Goal: Transaction & Acquisition: Purchase product/service

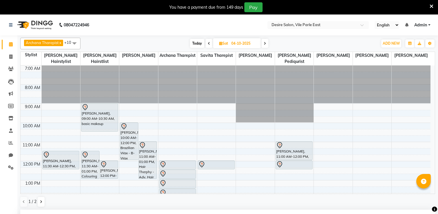
select select "74551"
select select "1080"
select select "tentative"
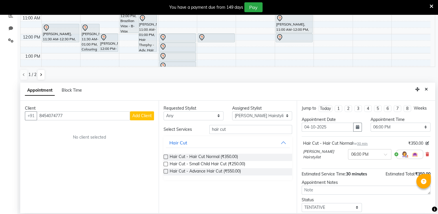
scroll to position [40, 0]
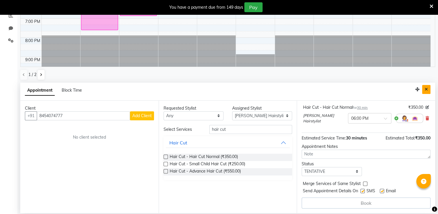
click at [425, 91] on icon "Close" at bounding box center [426, 89] width 3 height 4
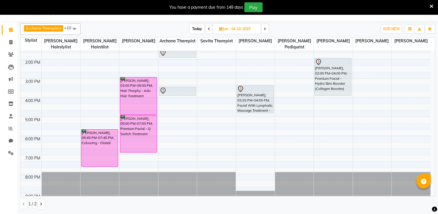
scroll to position [133, 0]
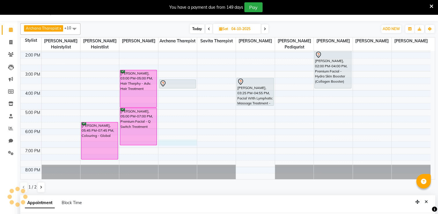
select select "74552"
select select "tentative"
select select "1125"
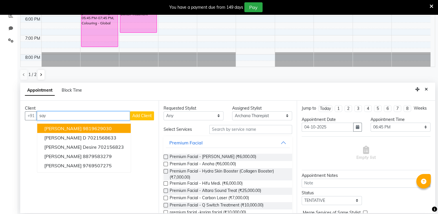
click at [57, 126] on span "[PERSON_NAME]" at bounding box center [62, 128] width 37 height 6
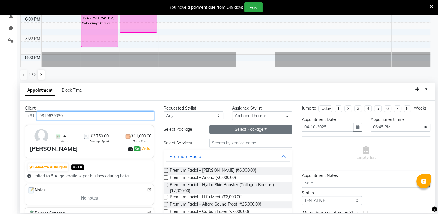
type input "9819629030"
click at [263, 132] on button "Select Package Toggle Dropdown" at bounding box center [250, 129] width 83 height 9
click at [319, 94] on div "Appointment Block Time" at bounding box center [227, 92] width 415 height 18
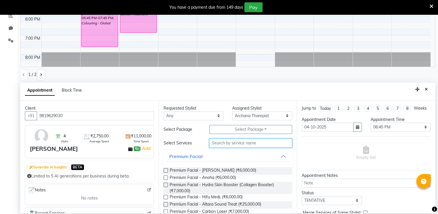
click at [270, 144] on input "text" at bounding box center [250, 142] width 83 height 9
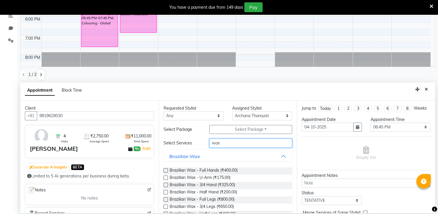
type input "wax"
click at [166, 171] on label at bounding box center [166, 170] width 4 height 4
click at [166, 171] on input "checkbox" at bounding box center [166, 171] width 4 height 4
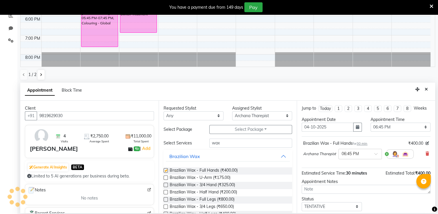
checkbox input "false"
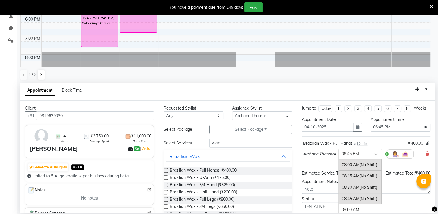
scroll to position [467, 0]
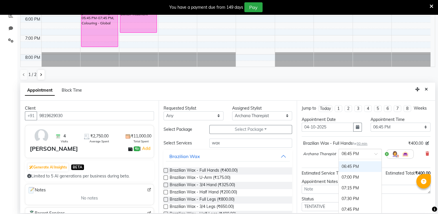
click at [376, 158] on span at bounding box center [378, 155] width 7 height 6
click at [358, 181] on div "07:00 PM" at bounding box center [360, 177] width 43 height 11
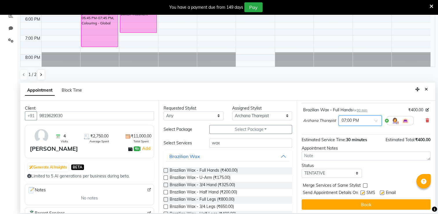
scroll to position [40, 0]
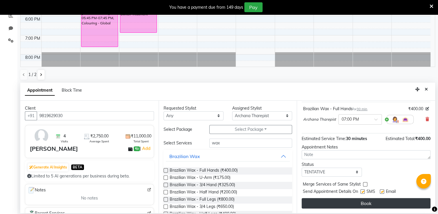
click at [411, 202] on button "Book" at bounding box center [366, 203] width 129 height 10
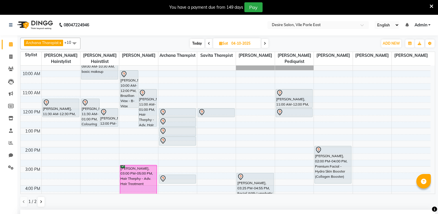
scroll to position [0, 0]
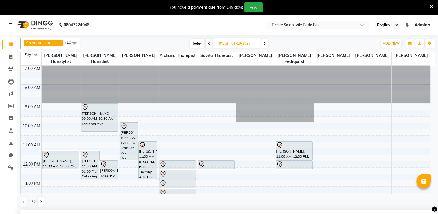
click at [211, 42] on span at bounding box center [209, 43] width 7 height 9
type input "03-10-2025"
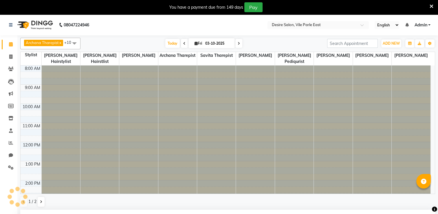
select select "1125"
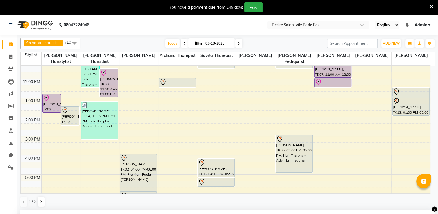
scroll to position [64, 0]
click at [236, 45] on span at bounding box center [239, 43] width 7 height 9
type input "04-10-2025"
select select "1125"
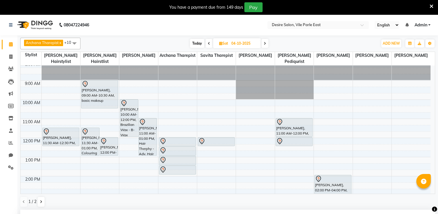
scroll to position [9, 0]
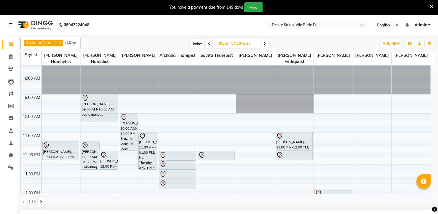
click at [197, 42] on span "Today" at bounding box center [197, 43] width 14 height 9
type input "03-10-2025"
select select "1125"
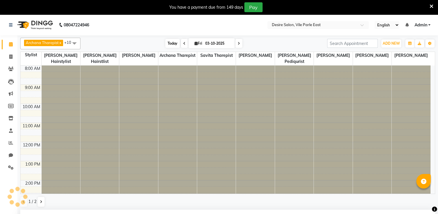
scroll to position [131, 0]
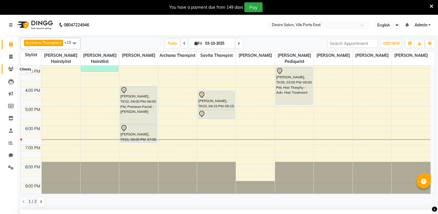
click at [11, 67] on icon at bounding box center [11, 69] width 6 height 4
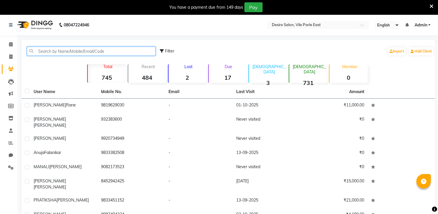
click at [43, 52] on input "text" at bounding box center [91, 51] width 129 height 9
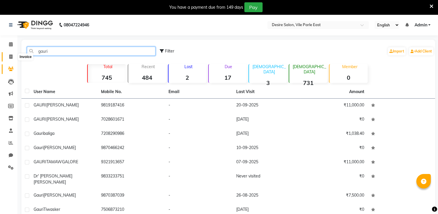
type input "gauri"
click at [11, 56] on icon at bounding box center [10, 56] width 3 height 4
select select "service"
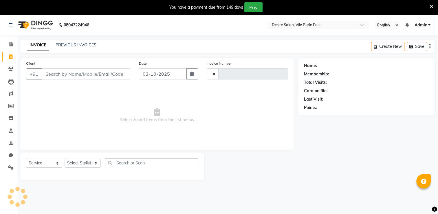
type input "1037"
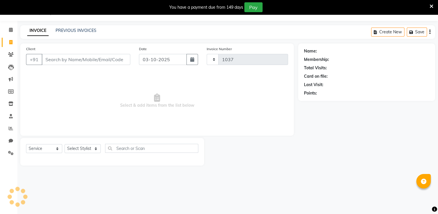
select select "8076"
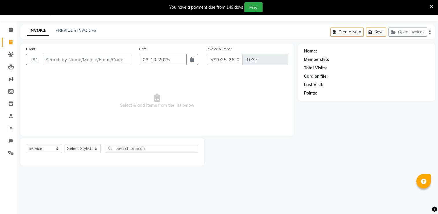
click at [62, 62] on input "Client" at bounding box center [86, 59] width 89 height 11
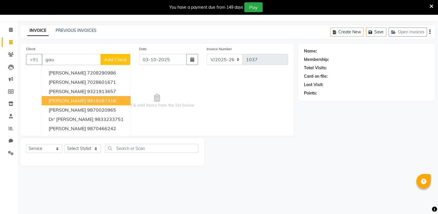
click at [74, 99] on span "[PERSON_NAME]" at bounding box center [67, 101] width 37 height 6
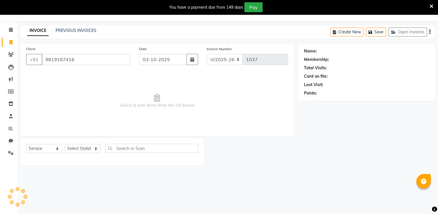
type input "9819187416"
select select "1: Object"
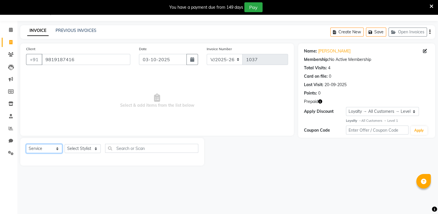
click at [41, 147] on select "Select Service Product Membership Package Voucher Prepaid Gift Card" at bounding box center [44, 148] width 36 height 9
click at [26, 144] on select "Select Service Product Membership Package Voucher Prepaid Gift Card" at bounding box center [44, 148] width 36 height 9
click at [73, 148] on select "Select Stylist Archana Tharepist [PERSON_NAME] Pediqurist [PERSON_NAME] desire …" at bounding box center [83, 148] width 36 height 9
select select "74552"
click at [65, 144] on select "Select Stylist Archana Tharepist [PERSON_NAME] Pediqurist [PERSON_NAME] desire …" at bounding box center [83, 148] width 36 height 9
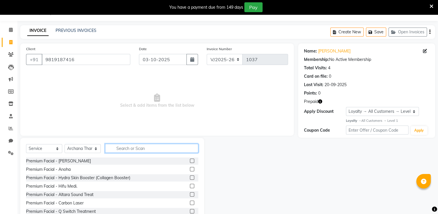
click at [124, 145] on input "text" at bounding box center [151, 148] width 93 height 9
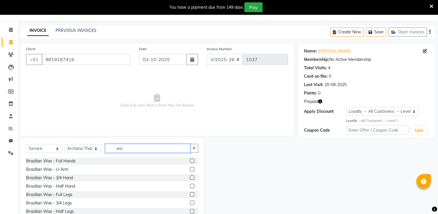
type input "wa"
click at [190, 169] on label at bounding box center [192, 169] width 4 height 4
click at [190, 169] on input "checkbox" at bounding box center [192, 169] width 4 height 4
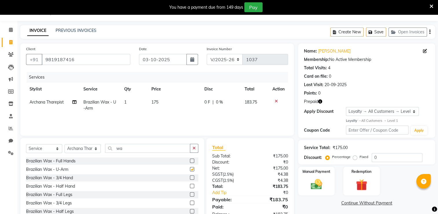
checkbox input "false"
click at [378, 178] on div "Redemption" at bounding box center [362, 181] width 38 height 30
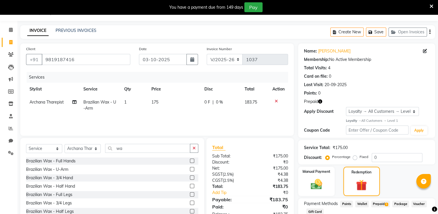
click at [380, 204] on span "Prepaid 1" at bounding box center [380, 204] width 19 height 7
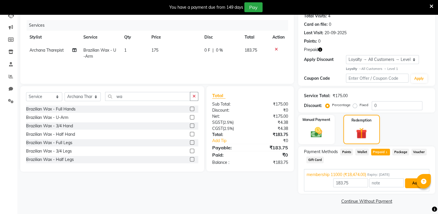
click at [414, 179] on button "Add" at bounding box center [415, 183] width 21 height 10
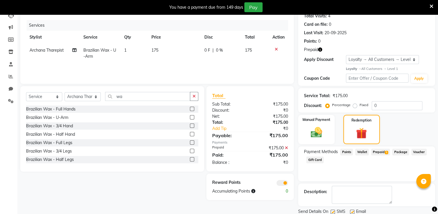
scroll to position [86, 0]
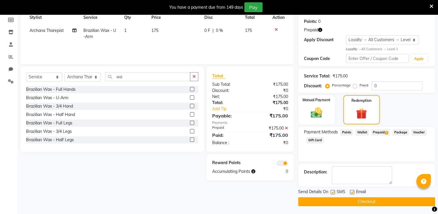
click at [362, 201] on button "Checkout" at bounding box center [366, 201] width 137 height 9
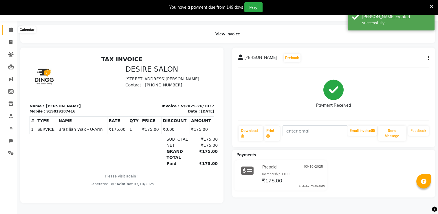
click at [9, 28] on icon at bounding box center [11, 30] width 4 height 4
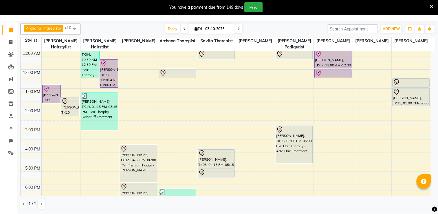
scroll to position [57, 0]
click at [9, 41] on span at bounding box center [11, 42] width 10 height 7
select select "8076"
select select "service"
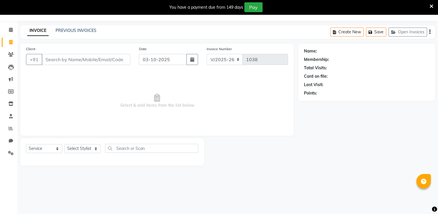
click at [61, 59] on input "Client" at bounding box center [86, 59] width 89 height 11
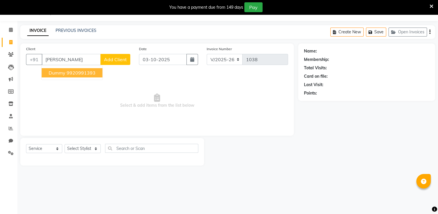
click at [72, 76] on button "Dummy 9920991393" at bounding box center [72, 72] width 61 height 9
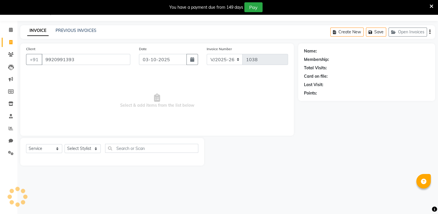
type input "9920991393"
select select "1: Object"
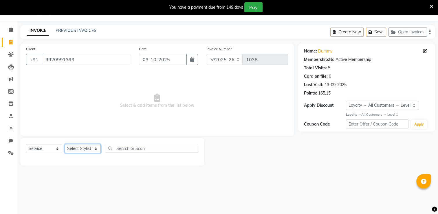
click at [74, 148] on select "Select Stylist Archana Tharepist [PERSON_NAME] Pediqurist [PERSON_NAME] desire …" at bounding box center [83, 148] width 36 height 9
select select "75805"
click at [65, 144] on select "Select Stylist Archana Tharepist [PERSON_NAME] Pediqurist [PERSON_NAME] desire …" at bounding box center [83, 148] width 36 height 9
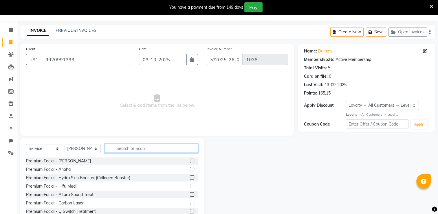
click at [123, 149] on input "text" at bounding box center [151, 148] width 93 height 9
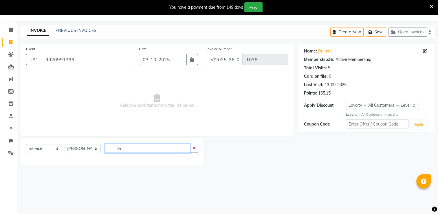
type input "b"
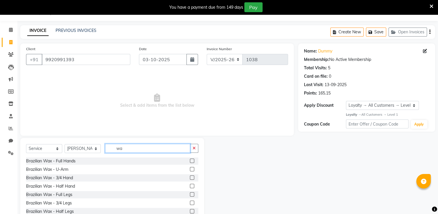
scroll to position [13, 0]
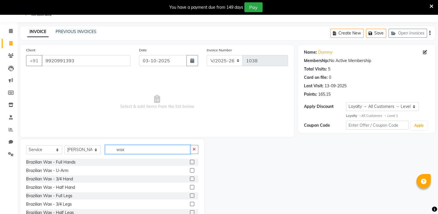
type input "wax"
click at [190, 162] on label at bounding box center [192, 162] width 4 height 4
click at [190, 162] on input "checkbox" at bounding box center [192, 162] width 4 height 4
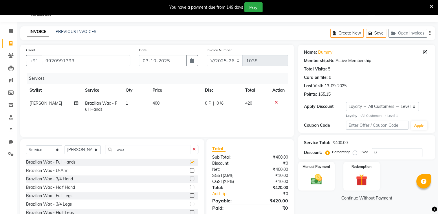
checkbox input "false"
click at [128, 151] on input "wax" at bounding box center [147, 149] width 85 height 9
type input "w"
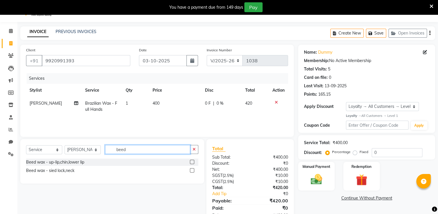
type input "beed"
click at [192, 161] on label at bounding box center [192, 162] width 4 height 4
click at [192, 161] on input "checkbox" at bounding box center [192, 162] width 4 height 4
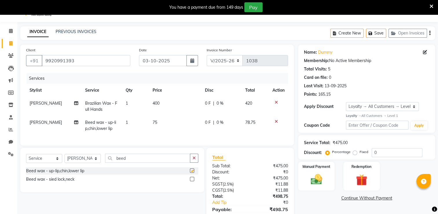
checkbox input "false"
click at [127, 163] on input "beed" at bounding box center [147, 158] width 85 height 9
type input "b"
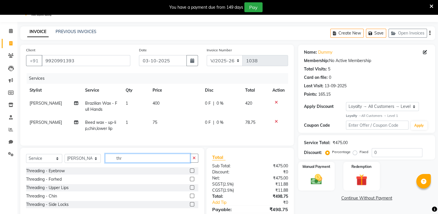
type input "thr"
click at [193, 189] on label at bounding box center [192, 187] width 4 height 4
click at [193, 189] on input "checkbox" at bounding box center [192, 188] width 4 height 4
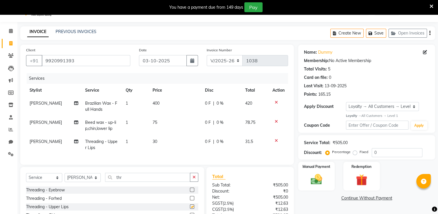
checkbox input "false"
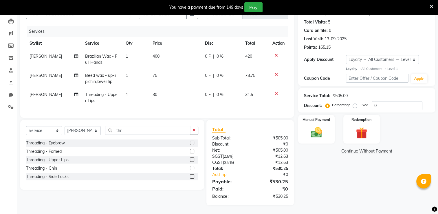
drag, startPoint x: 274, startPoint y: 185, endPoint x: 344, endPoint y: 170, distance: 70.8
click at [344, 170] on div "Client [PHONE_NUMBER] Date [DATE] Invoice Number V/2025 V/[PHONE_NUMBER] Servic…" at bounding box center [228, 101] width 424 height 207
click at [344, 170] on div "Name: Dummy Membership: No Active Membership Total Visits: 5 Card on file: 0 La…" at bounding box center [368, 101] width 141 height 207
click at [331, 121] on div "Manual Payment" at bounding box center [317, 129] width 38 height 30
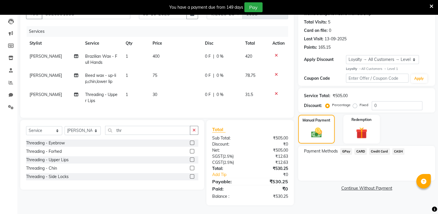
click at [347, 148] on span "GPay" at bounding box center [346, 151] width 12 height 7
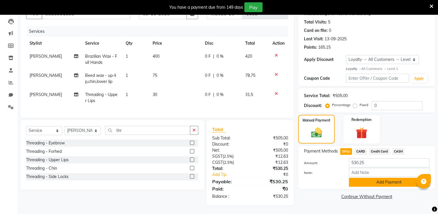
click at [389, 179] on button "Add Payment" at bounding box center [389, 182] width 81 height 9
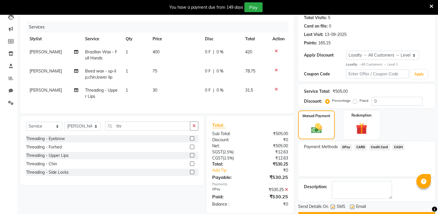
scroll to position [106, 0]
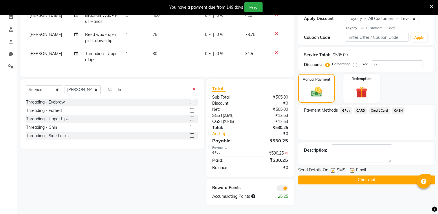
click at [369, 176] on button "Checkout" at bounding box center [366, 179] width 137 height 9
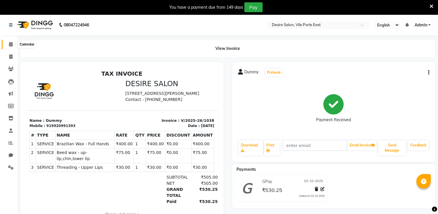
click at [10, 45] on icon at bounding box center [11, 44] width 4 height 4
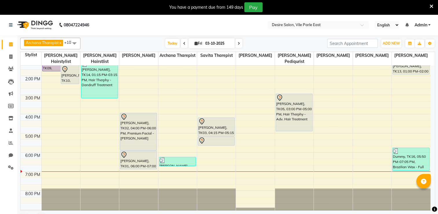
scroll to position [107, 0]
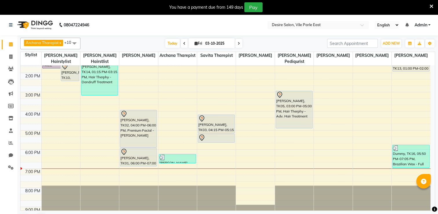
click at [238, 46] on span at bounding box center [239, 43] width 7 height 9
type input "04-10-2025"
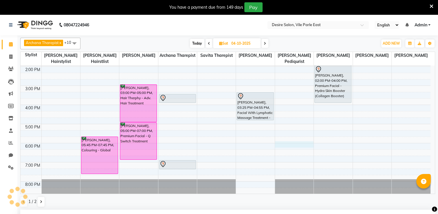
select select "85301"
select select "tentative"
select select "1080"
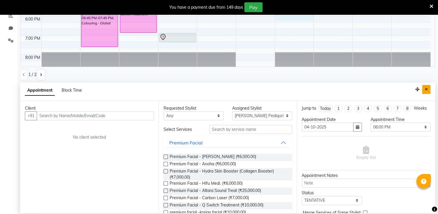
click at [430, 89] on button "Close" at bounding box center [426, 89] width 8 height 9
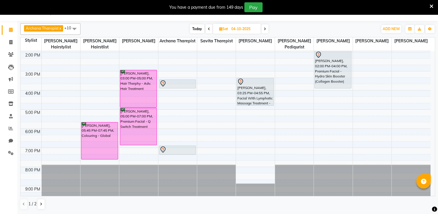
scroll to position [14, 0]
select select "74551"
select select "tentative"
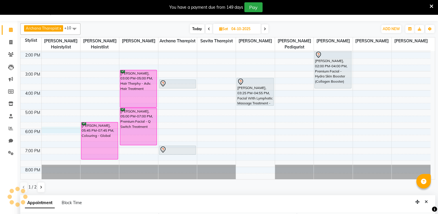
select select "1080"
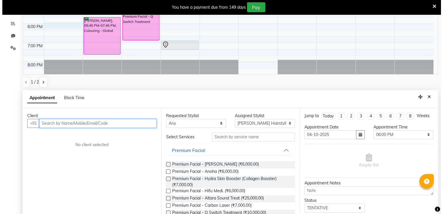
scroll to position [127, 0]
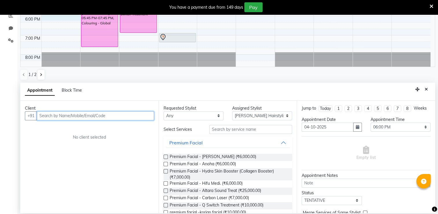
click at [63, 115] on input "text" at bounding box center [95, 115] width 117 height 9
type input "8454074777"
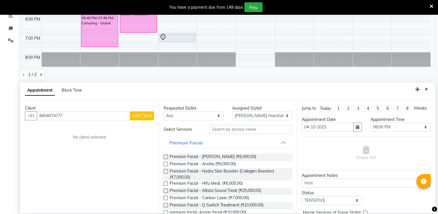
click at [152, 117] on button "Add Client" at bounding box center [142, 115] width 24 height 9
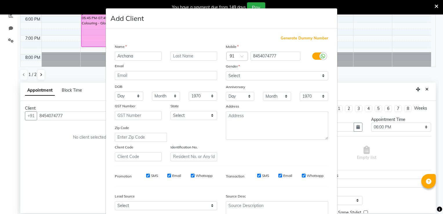
type input "Archana"
click at [243, 77] on select "Select [DEMOGRAPHIC_DATA] [DEMOGRAPHIC_DATA] Other Prefer Not To Say" at bounding box center [277, 75] width 102 height 9
select select "[DEMOGRAPHIC_DATA]"
click at [226, 72] on select "Select [DEMOGRAPHIC_DATA] [DEMOGRAPHIC_DATA] Other Prefer Not To Say" at bounding box center [277, 75] width 102 height 9
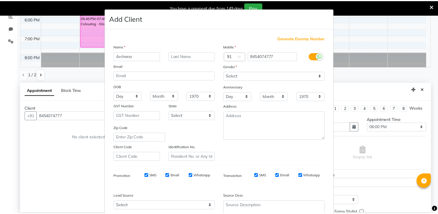
scroll to position [56, 0]
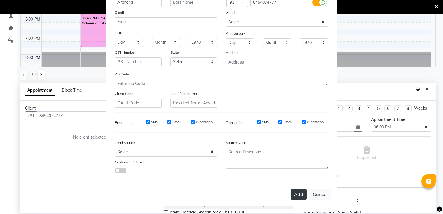
click at [298, 193] on button "Add" at bounding box center [298, 194] width 16 height 10
select select
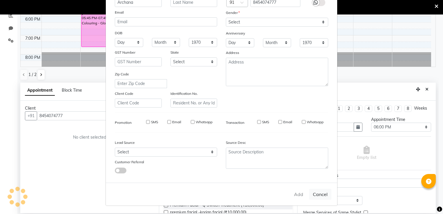
select select
checkbox input "false"
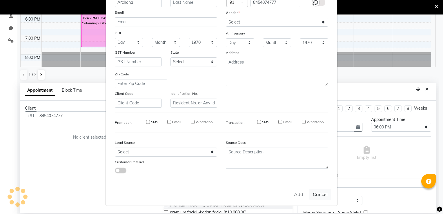
checkbox input "false"
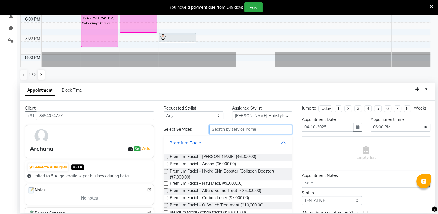
click at [215, 129] on input "text" at bounding box center [250, 129] width 83 height 9
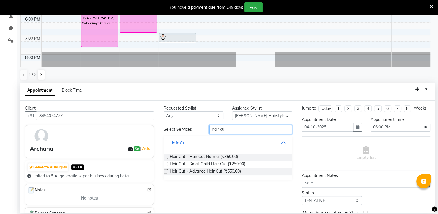
type input "hair cu"
click at [166, 156] on label at bounding box center [166, 156] width 4 height 4
click at [166, 156] on input "checkbox" at bounding box center [166, 157] width 4 height 4
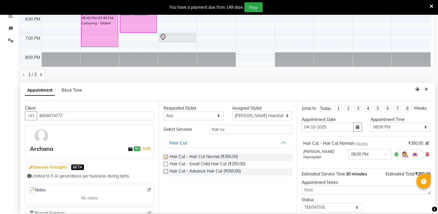
checkbox input "false"
click at [290, 116] on select "Select Archana Tharepist [PERSON_NAME] Pediqurist [PERSON_NAME] desire salon [P…" at bounding box center [262, 115] width 60 height 9
select select "75802"
click at [232, 111] on select "Select Archana Tharepist [PERSON_NAME] Pediqurist [PERSON_NAME] desire salon [P…" at bounding box center [262, 115] width 60 height 9
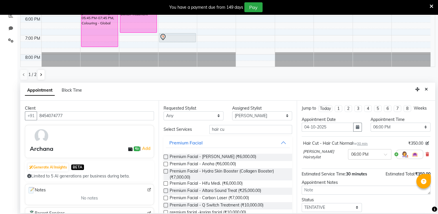
click at [223, 126] on input "hair cu" at bounding box center [250, 129] width 83 height 9
type input "h"
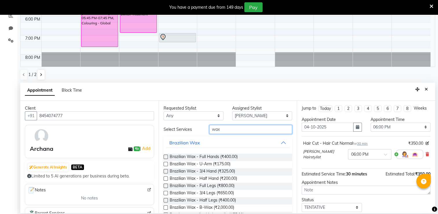
type input "wax"
click at [165, 156] on label at bounding box center [166, 156] width 4 height 4
click at [165, 156] on input "checkbox" at bounding box center [166, 157] width 4 height 4
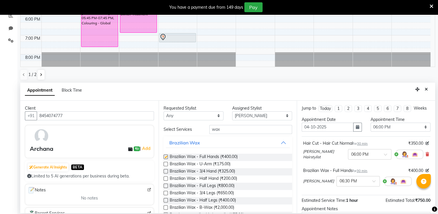
checkbox input "false"
click at [166, 199] on label at bounding box center [166, 200] width 4 height 4
click at [166, 199] on input "checkbox" at bounding box center [166, 201] width 4 height 4
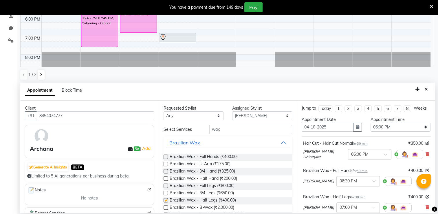
checkbox input "false"
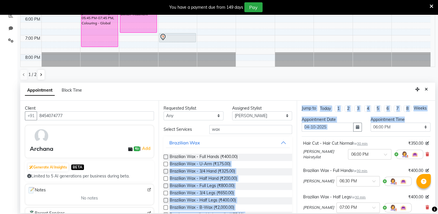
drag, startPoint x: 166, startPoint y: 163, endPoint x: 432, endPoint y: 122, distance: 269.0
click at [432, 122] on div "Client [PHONE_NUMBER] Archana ₹0 | Add Generate AI Insights BETA Limited to 5 A…" at bounding box center [227, 157] width 415 height 112
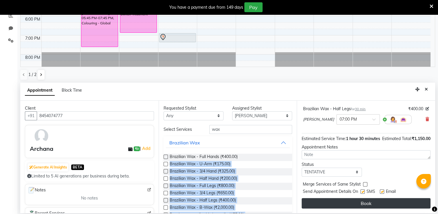
click at [367, 200] on button "Book" at bounding box center [366, 203] width 129 height 10
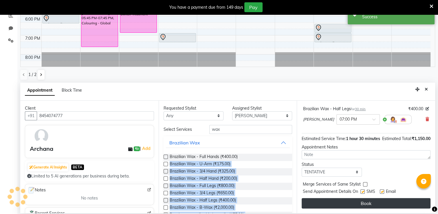
scroll to position [105, 0]
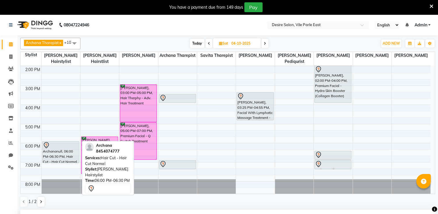
drag, startPoint x: 63, startPoint y: 142, endPoint x: 62, endPoint y: 153, distance: 11.3
click at [62, 153] on div "[PERSON_NAME], 11:30 AM-12:30 PM, Colouring - Crown Root Touch-up Archananull, …" at bounding box center [61, 76] width 39 height 287
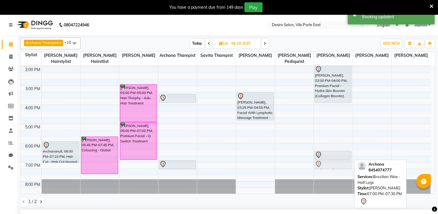
click at [339, 158] on div "[PERSON_NAME], 02:00 PM-04:00 PM, Premium Facial - Hydra Skin Booster (Collagen…" at bounding box center [333, 76] width 39 height 287
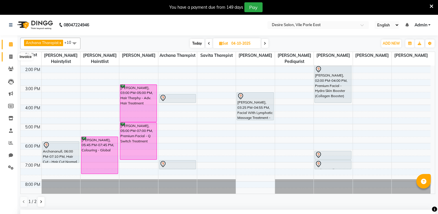
click at [10, 57] on icon at bounding box center [10, 56] width 3 height 4
select select "service"
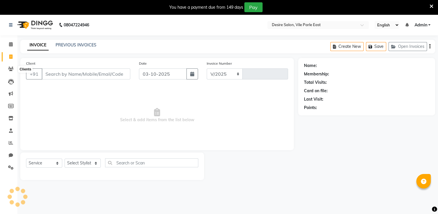
select select "8076"
type input "1039"
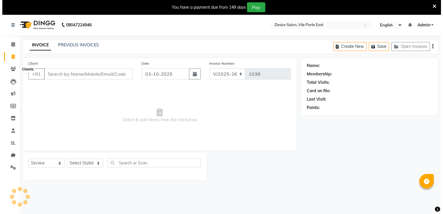
scroll to position [14, 0]
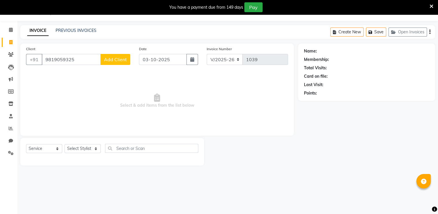
type input "9819059325"
click at [119, 62] on span "Add Client" at bounding box center [115, 60] width 23 height 6
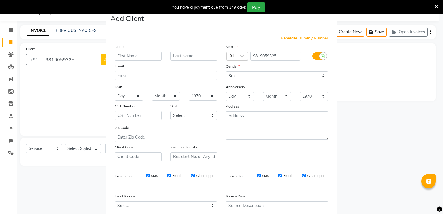
click at [126, 59] on input "text" at bounding box center [138, 56] width 47 height 9
type input "a"
type input "ANJALI"
click at [196, 56] on input "text" at bounding box center [193, 56] width 47 height 9
type input "JOSHI"
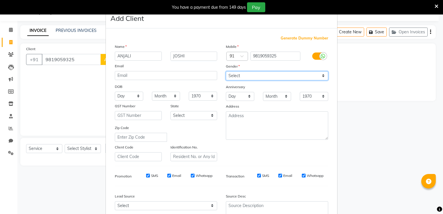
click at [243, 79] on select "Select [DEMOGRAPHIC_DATA] [DEMOGRAPHIC_DATA] Other Prefer Not To Say" at bounding box center [277, 75] width 102 height 9
select select "[DEMOGRAPHIC_DATA]"
click at [226, 72] on select "Select [DEMOGRAPHIC_DATA] [DEMOGRAPHIC_DATA] Other Prefer Not To Say" at bounding box center [277, 75] width 102 height 9
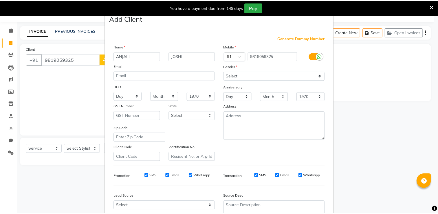
scroll to position [56, 0]
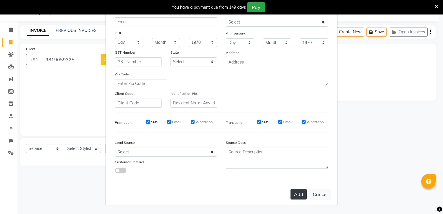
click at [290, 196] on button "Add" at bounding box center [298, 194] width 16 height 10
select select
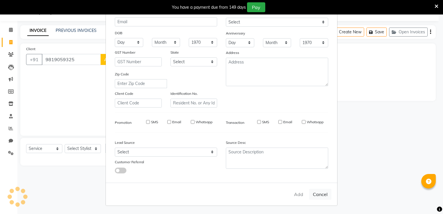
select select
checkbox input "false"
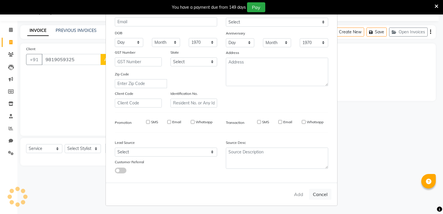
checkbox input "false"
select select "1: Object"
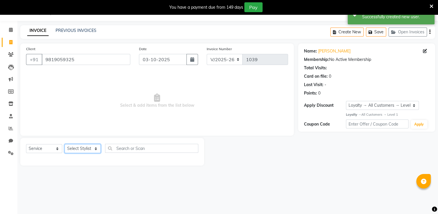
click at [79, 149] on select "Select Stylist Archana Tharepist [PERSON_NAME] Pediqurist [PERSON_NAME] desire …" at bounding box center [83, 148] width 36 height 9
select select "85301"
click at [65, 144] on select "Select Stylist Archana Tharepist [PERSON_NAME] Pediqurist [PERSON_NAME] desire …" at bounding box center [83, 148] width 36 height 9
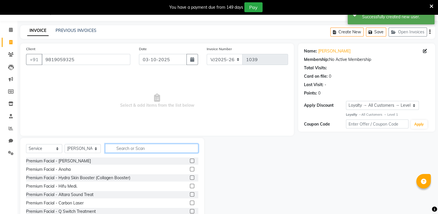
click at [126, 149] on input "text" at bounding box center [151, 148] width 93 height 9
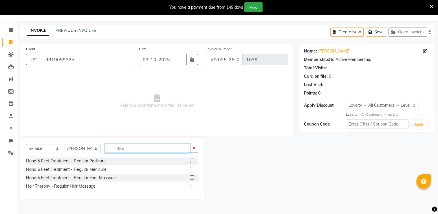
type input "REG"
click at [191, 161] on label at bounding box center [192, 160] width 4 height 4
click at [191, 161] on input "checkbox" at bounding box center [192, 161] width 4 height 4
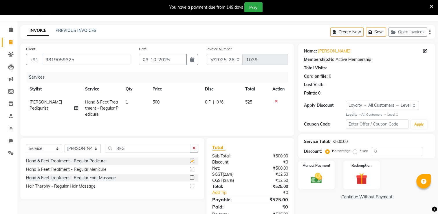
checkbox input "false"
click at [192, 170] on label at bounding box center [192, 169] width 4 height 4
click at [192, 170] on input "checkbox" at bounding box center [192, 169] width 4 height 4
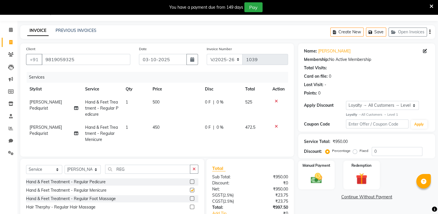
checkbox input "false"
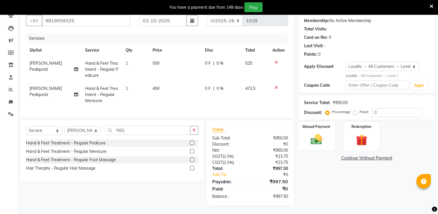
click at [56, 61] on span "[PERSON_NAME] Pediqurist" at bounding box center [46, 66] width 32 height 11
select select "85301"
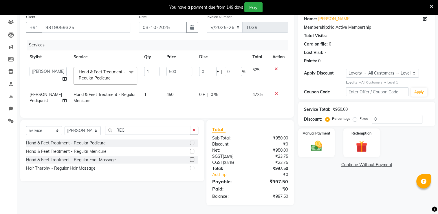
scroll to position [51, 0]
click at [53, 70] on select "[PERSON_NAME] [PERSON_NAME] Pediqurist [PERSON_NAME] desire salon [PERSON_NAME]…" at bounding box center [48, 71] width 37 height 9
select select "75802"
click at [332, 144] on div "Manual Payment" at bounding box center [317, 143] width 38 height 30
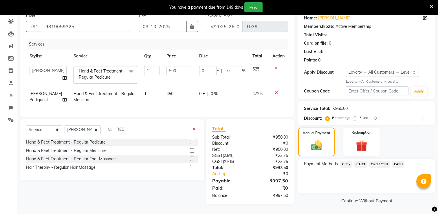
click at [343, 161] on span "GPay" at bounding box center [346, 164] width 12 height 7
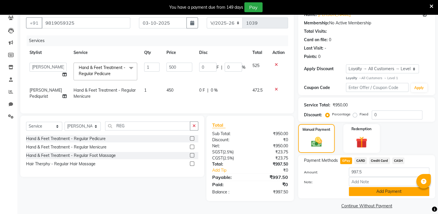
click at [389, 191] on button "Add Payment" at bounding box center [389, 191] width 81 height 9
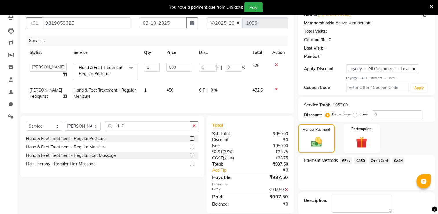
scroll to position [92, 0]
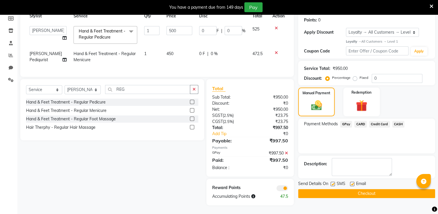
click at [367, 189] on button "Checkout" at bounding box center [366, 193] width 137 height 9
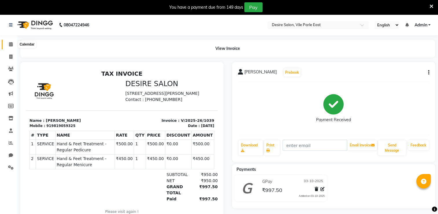
click at [10, 46] on icon at bounding box center [11, 44] width 4 height 4
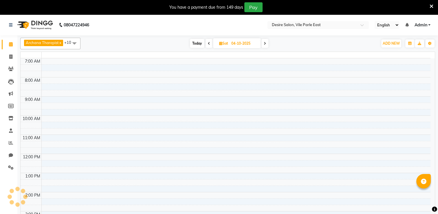
scroll to position [122, 0]
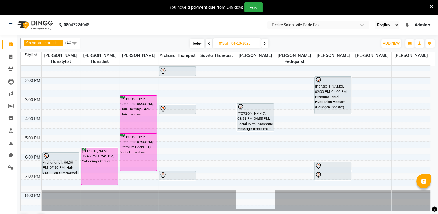
click at [104, 41] on div "[DATE] [DATE]" at bounding box center [229, 43] width 292 height 9
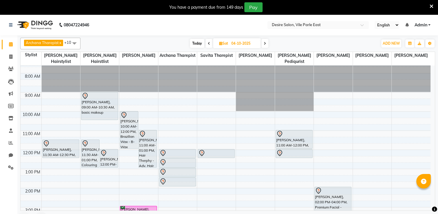
scroll to position [6, 0]
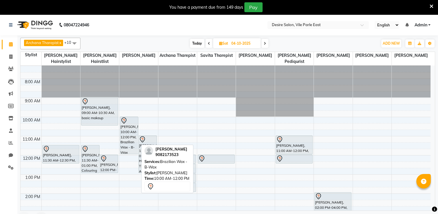
click at [138, 127] on div "[PERSON_NAME], 10:00 AM-12:00 PM, Brazilian Wax - B-Wax" at bounding box center [129, 135] width 18 height 37
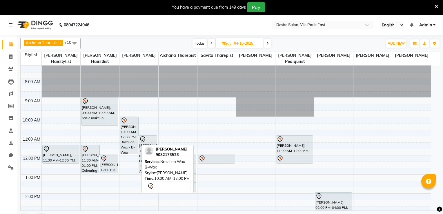
select select "7"
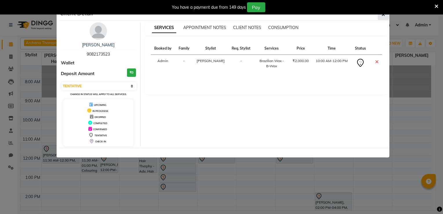
click at [383, 18] on button "button" at bounding box center [383, 14] width 11 height 11
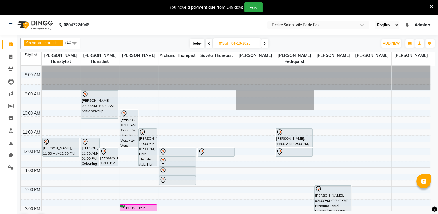
scroll to position [1, 0]
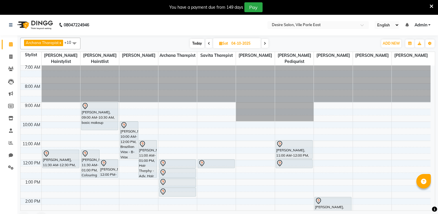
click at [202, 40] on span "Today" at bounding box center [197, 43] width 14 height 9
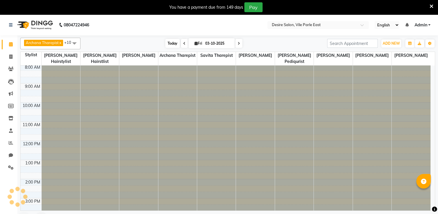
scroll to position [114, 0]
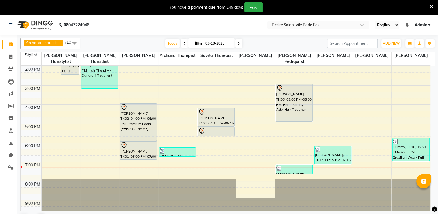
click at [238, 43] on icon at bounding box center [239, 43] width 2 height 3
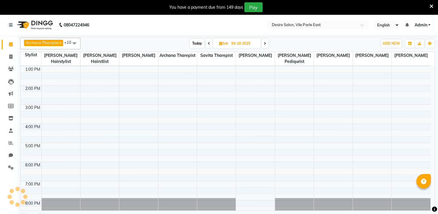
scroll to position [133, 0]
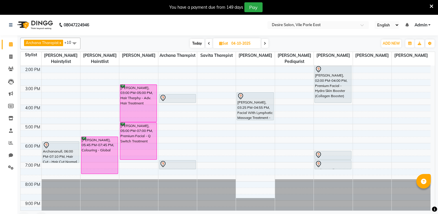
click at [192, 42] on span "Today" at bounding box center [197, 43] width 14 height 9
type input "03-10-2025"
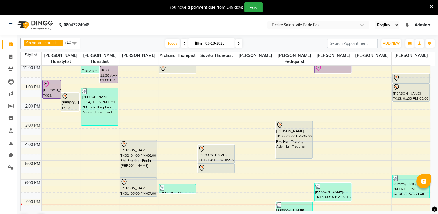
scroll to position [76, 0]
drag, startPoint x: 431, startPoint y: 112, endPoint x: 327, endPoint y: 110, distance: 104.0
click at [327, 116] on td at bounding box center [235, 119] width 389 height 6
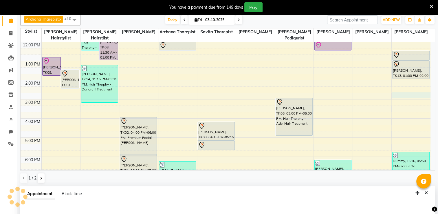
select select "75805"
select select "885"
select select "tentative"
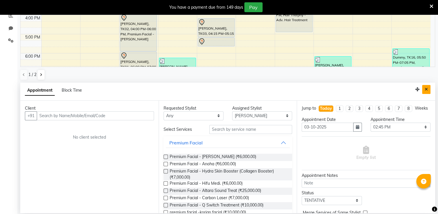
click at [427, 88] on icon "Close" at bounding box center [426, 89] width 3 height 4
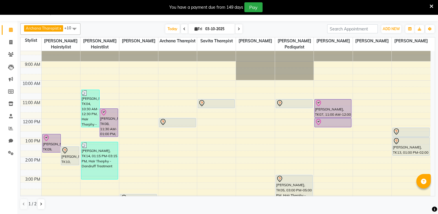
scroll to position [7, 0]
